Goal: Find specific page/section: Find specific page/section

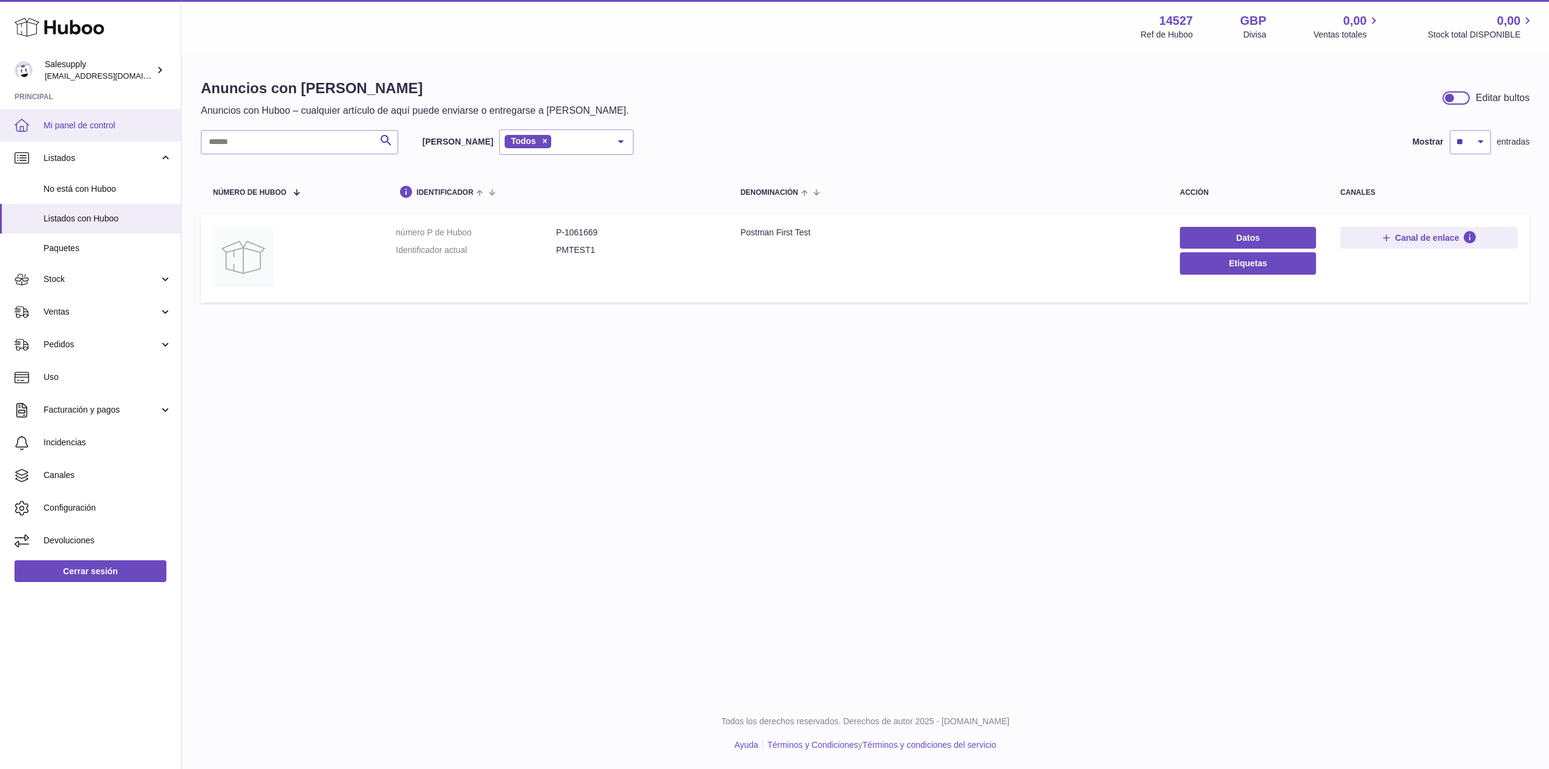
click at [48, 120] on span "Mi panel de control" at bounding box center [108, 125] width 128 height 11
drag, startPoint x: 565, startPoint y: 231, endPoint x: 600, endPoint y: 230, distance: 35.1
click at [600, 230] on dd "P-1061669" at bounding box center [636, 232] width 160 height 11
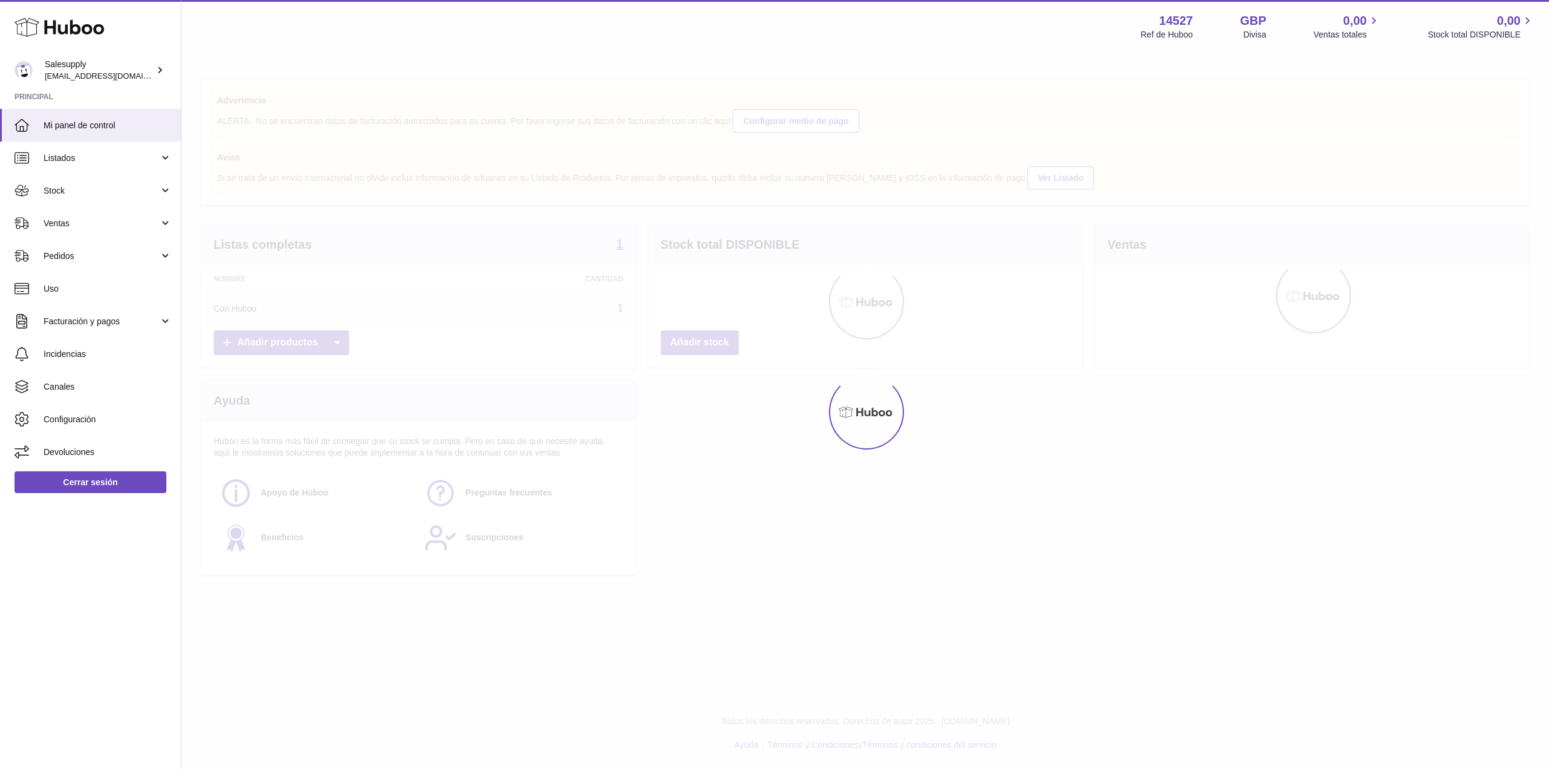
drag, startPoint x: 504, startPoint y: 214, endPoint x: 496, endPoint y: 209, distance: 8.7
